Goal: Task Accomplishment & Management: Manage account settings

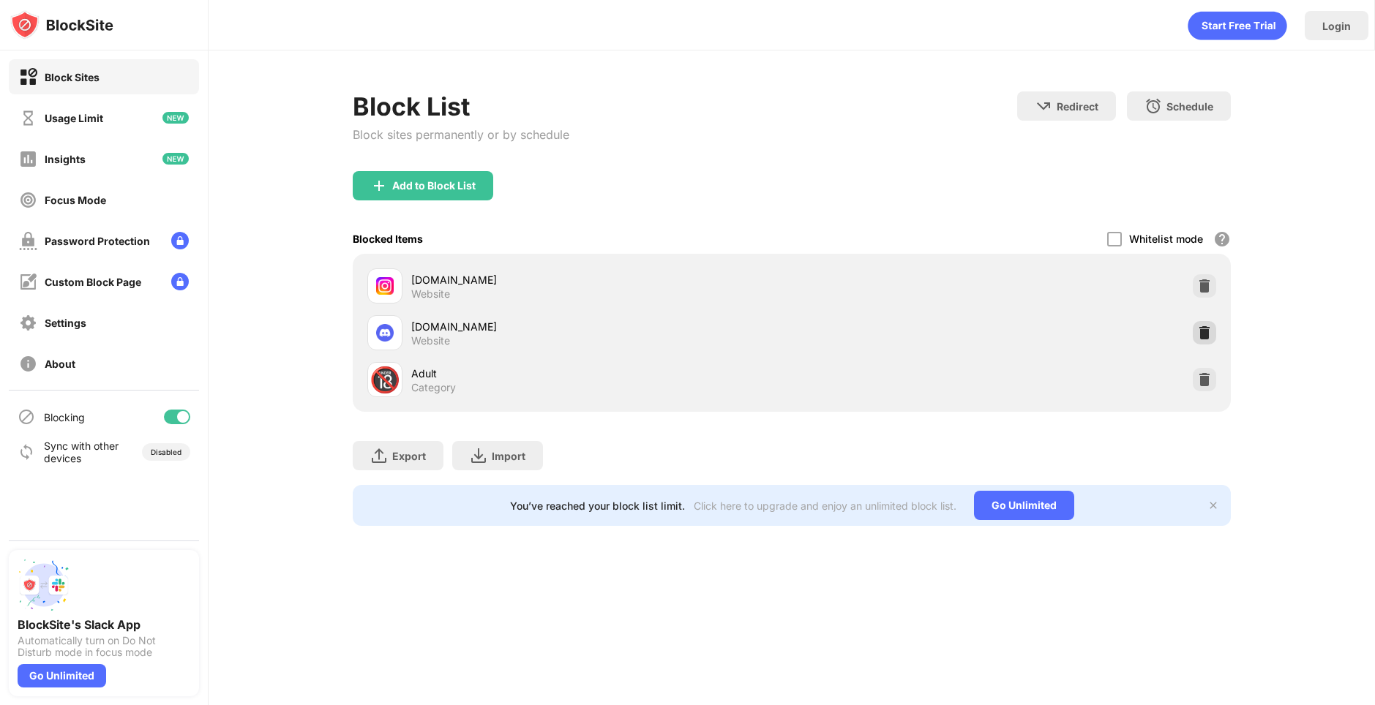
click at [1212, 339] on div at bounding box center [1204, 332] width 23 height 23
